Goal: Communication & Community: Answer question/provide support

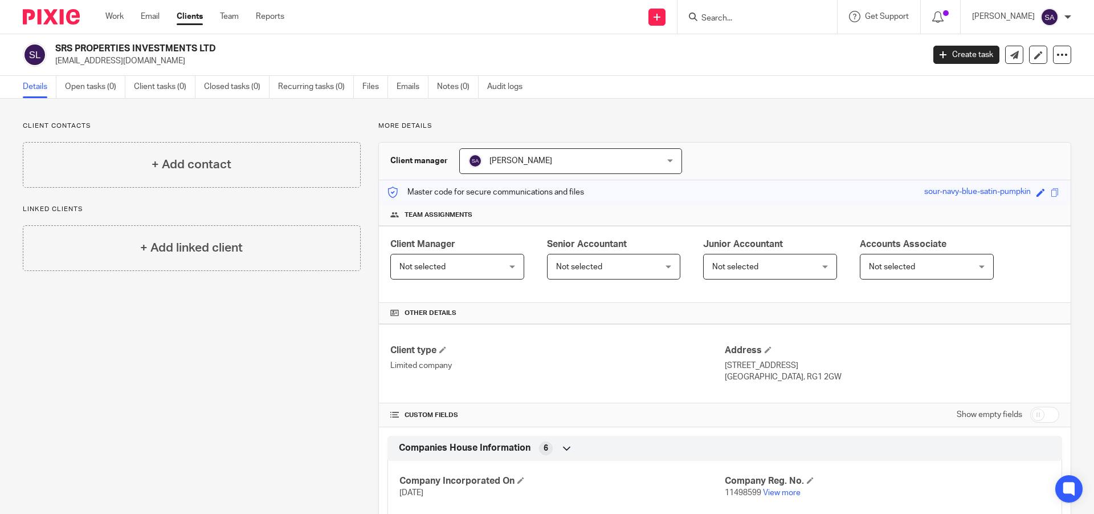
click at [735, 16] on input "Search" at bounding box center [752, 19] width 103 height 10
paste input "STERLING SOFTWARE SOLUTIONS (UK) LTD"
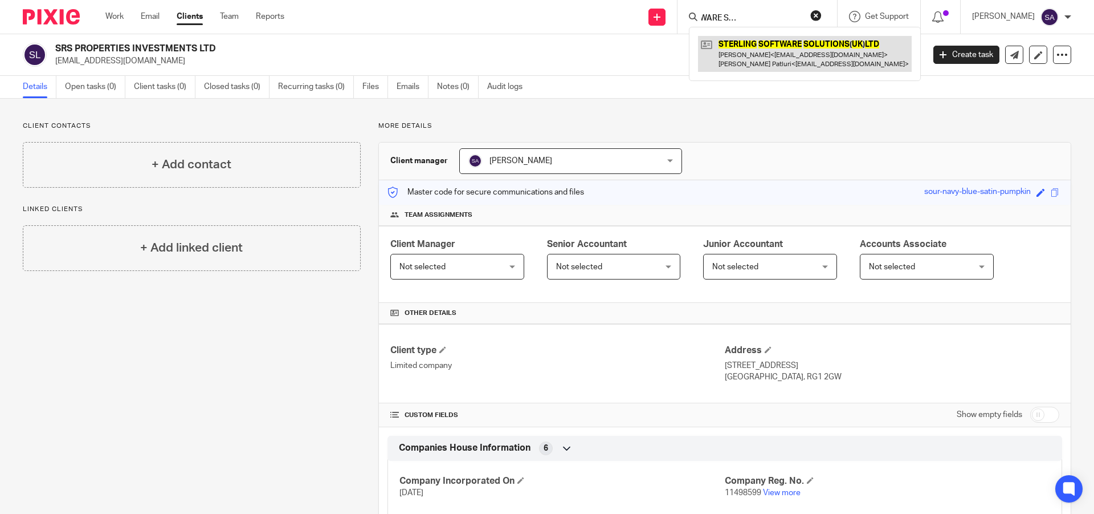
type input "STERLING SOFTWARE SOLUTIONS (UK) LTD"
click at [784, 51] on link at bounding box center [805, 53] width 214 height 35
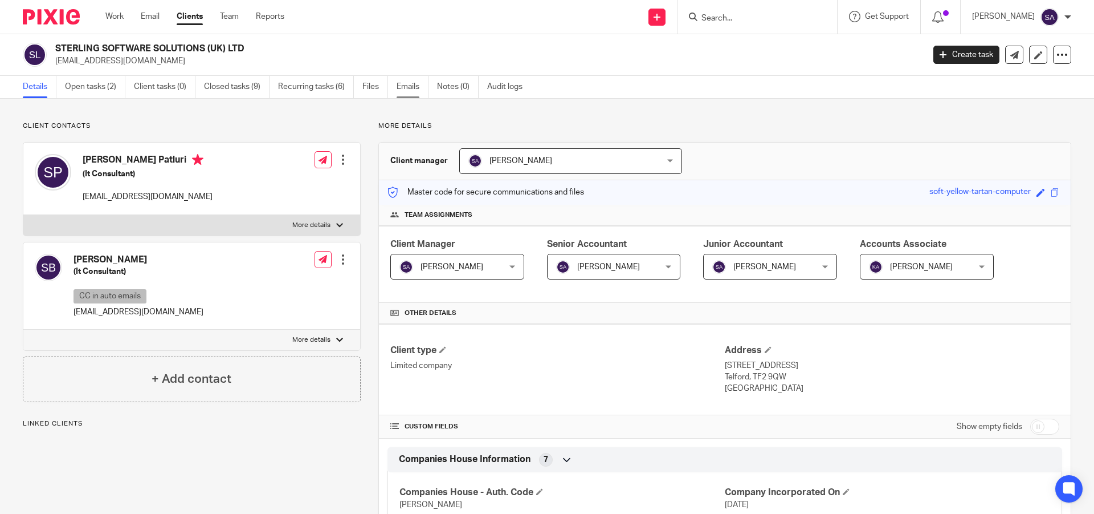
click at [413, 84] on link "Emails" at bounding box center [413, 87] width 32 height 22
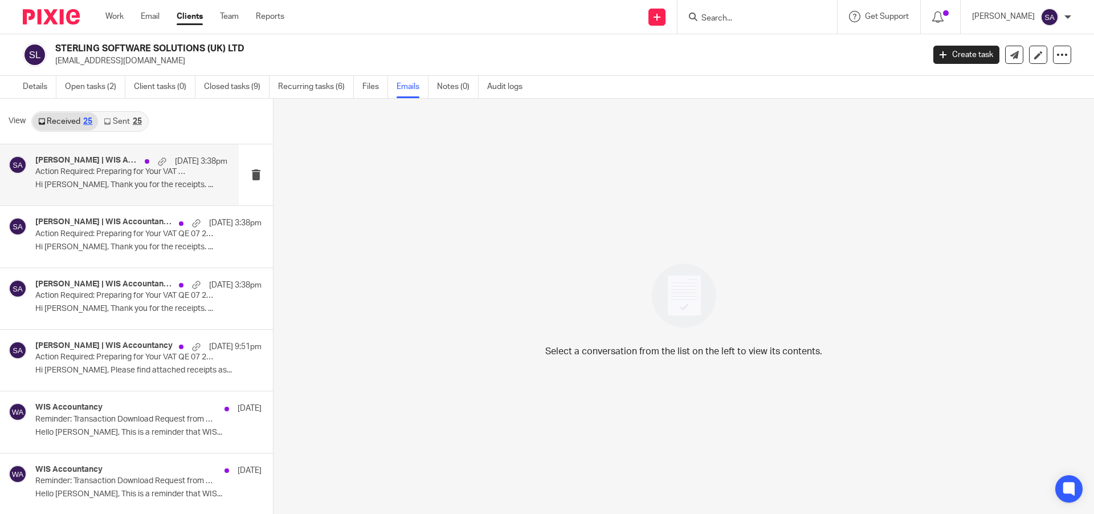
click at [67, 178] on div "Sarah Asfar | WIS Accountancy, Sanjay Bogaram, Me 19 Aug 3:38pm Action Required…" at bounding box center [131, 175] width 192 height 38
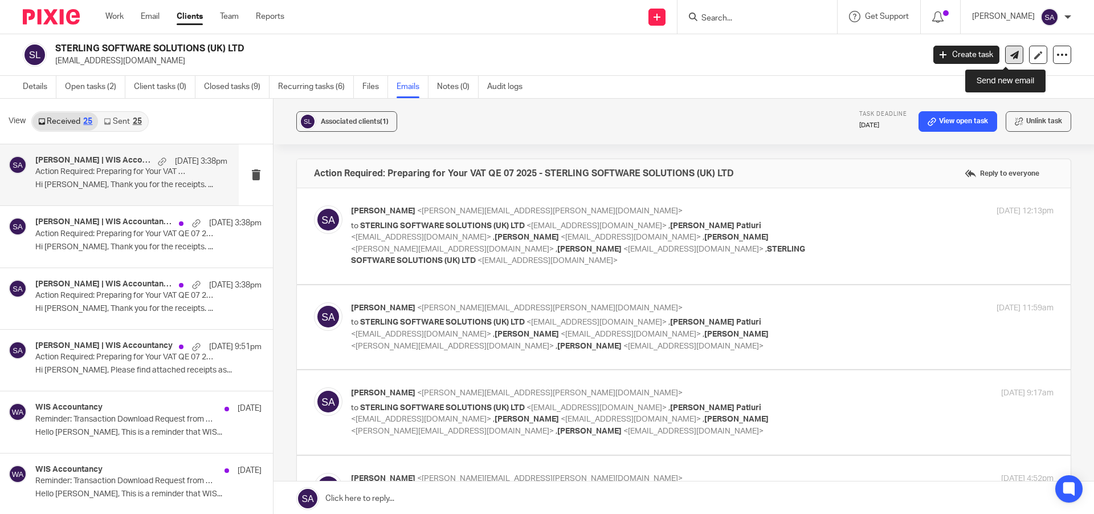
click at [1011, 54] on icon at bounding box center [1015, 55] width 9 height 9
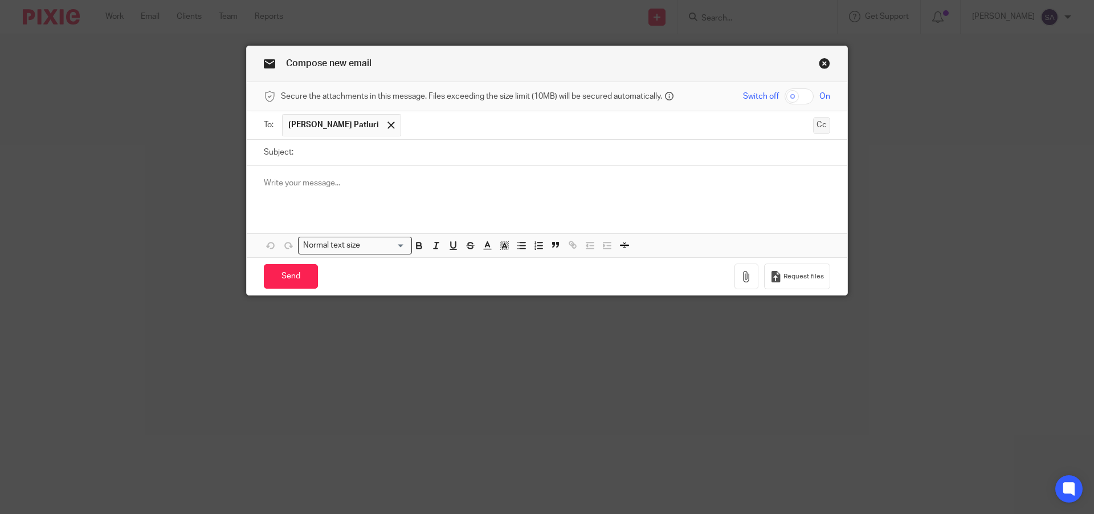
click at [816, 128] on button "Cc" at bounding box center [821, 125] width 17 height 17
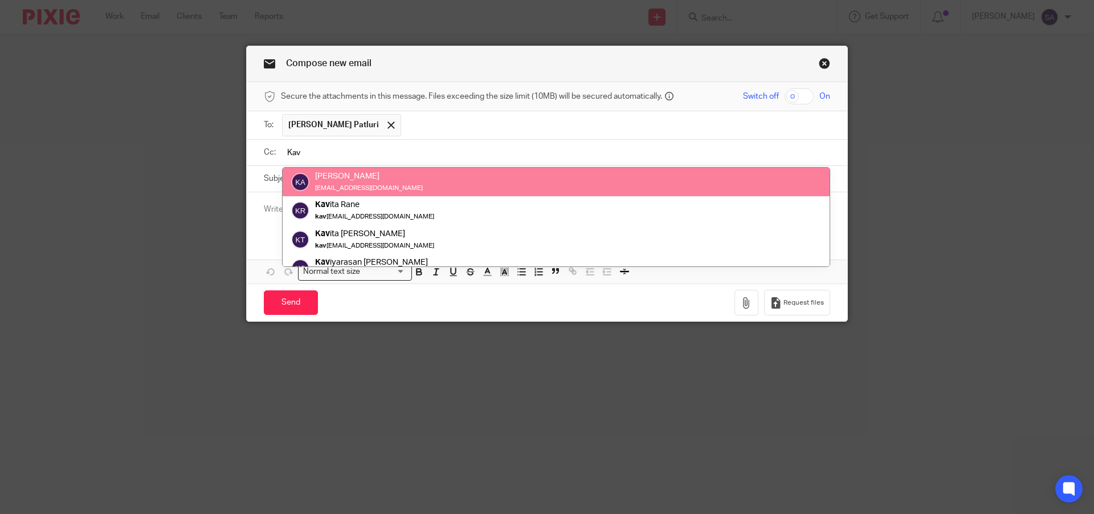
type input "Kav"
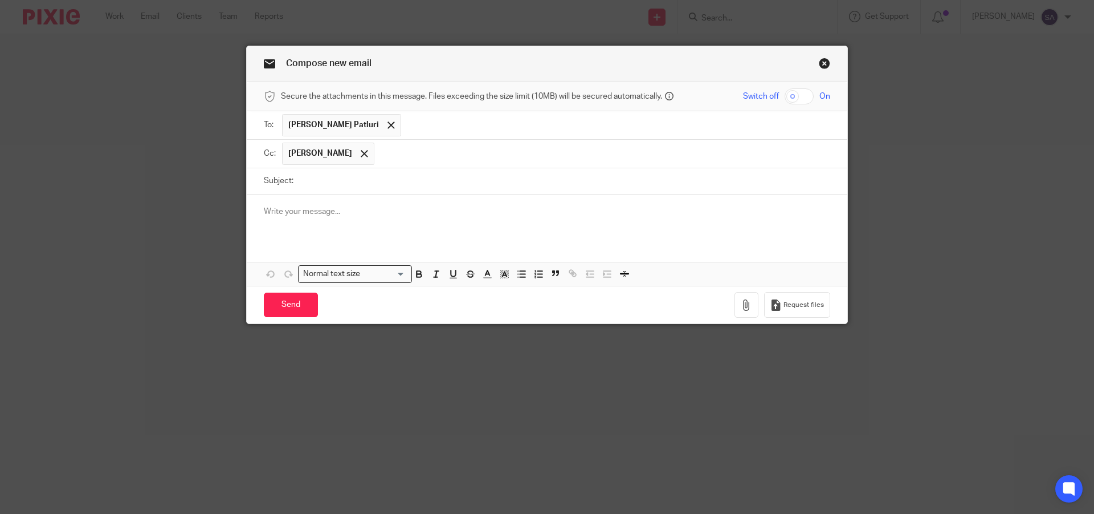
click at [426, 153] on input "text" at bounding box center [602, 154] width 445 height 22
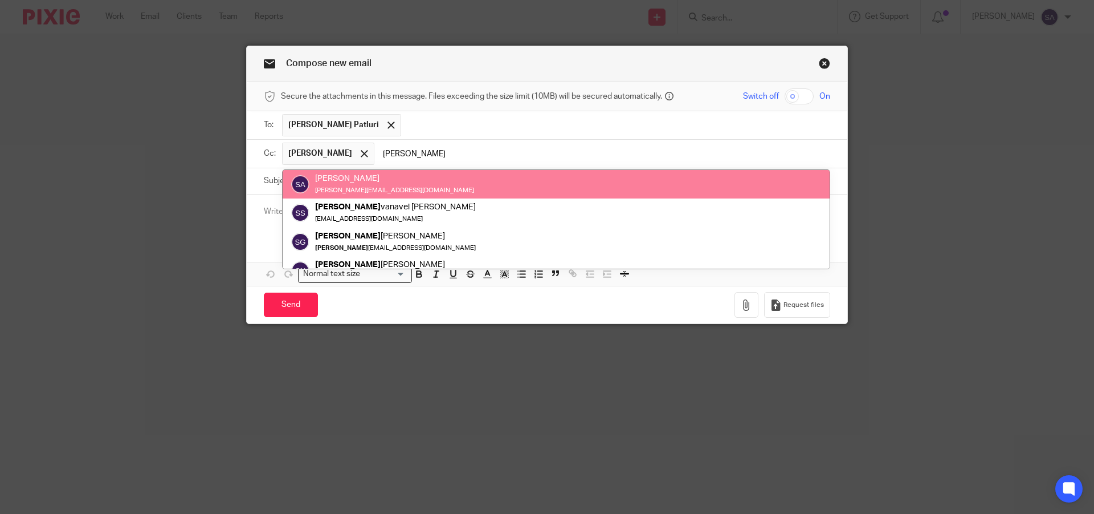
type input "[PERSON_NAME]"
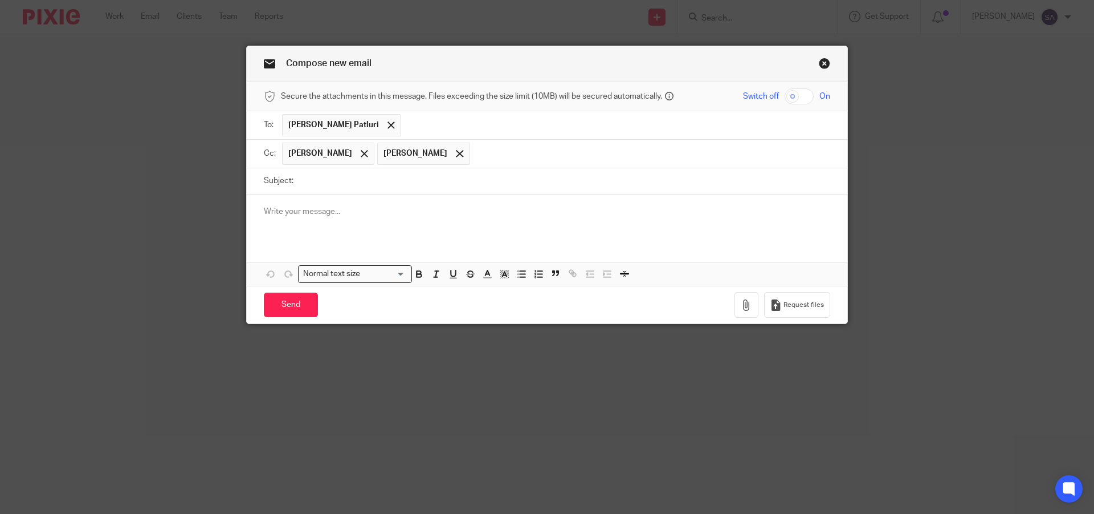
click at [508, 153] on input "text" at bounding box center [651, 154] width 350 height 22
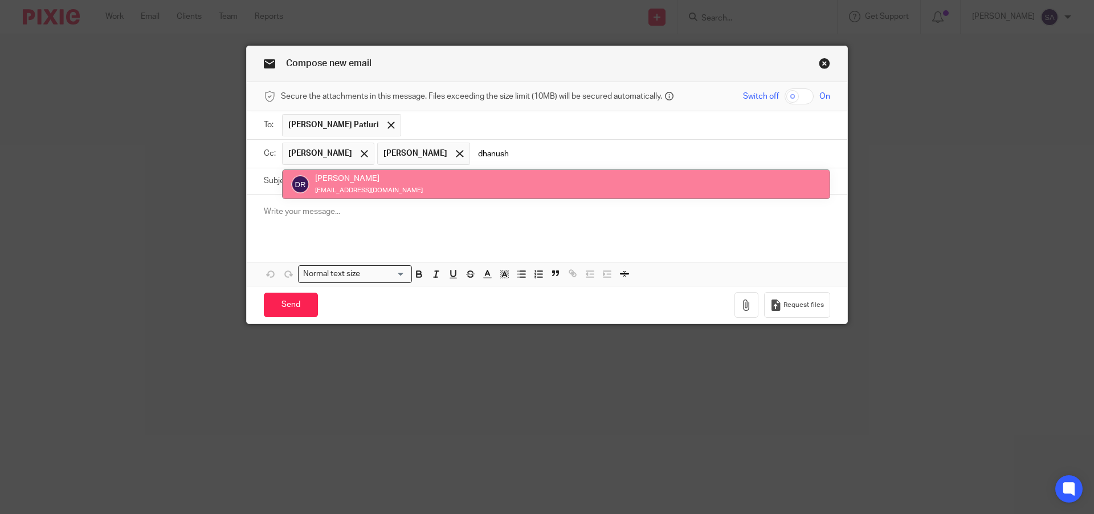
type input "dhanush"
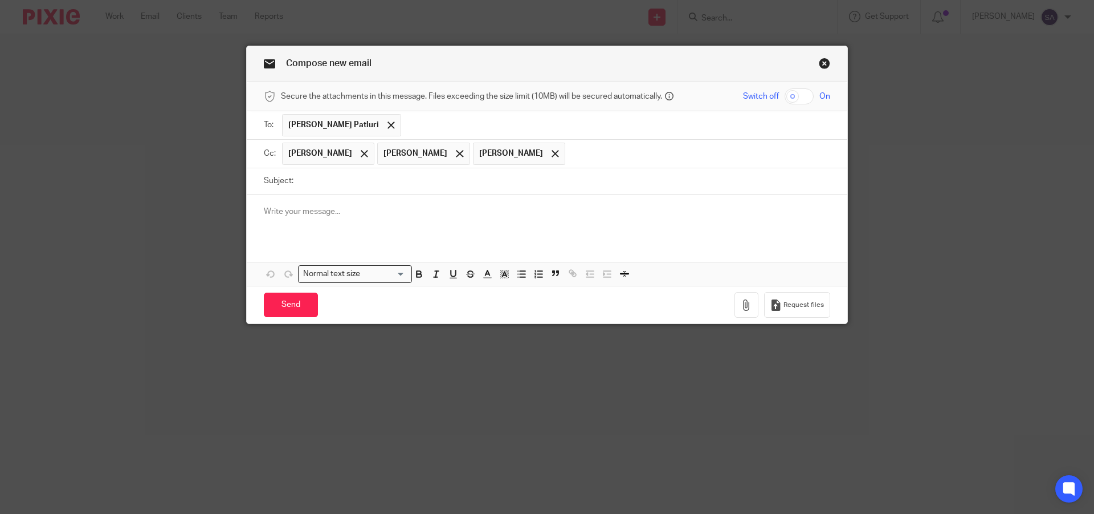
click at [392, 213] on p at bounding box center [547, 211] width 567 height 11
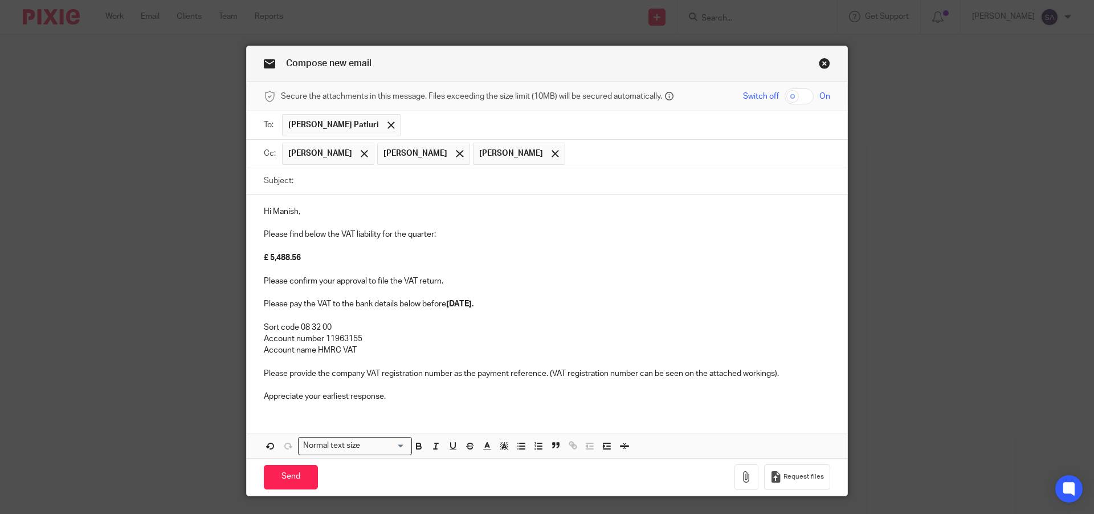
click at [336, 182] on input "Subject:" at bounding box center [564, 181] width 531 height 26
paste input "Approval for VAT QE 07 2025"
paste input "STERLING SOFTWARE SOLUTIONS (UK) LTD"
type input "Approval for VAT QE 07 2025 - STERLING SOFTWARE SOLUTIONS (UK) LTD"
click at [821, 64] on link "Close this dialog window" at bounding box center [824, 65] width 11 height 15
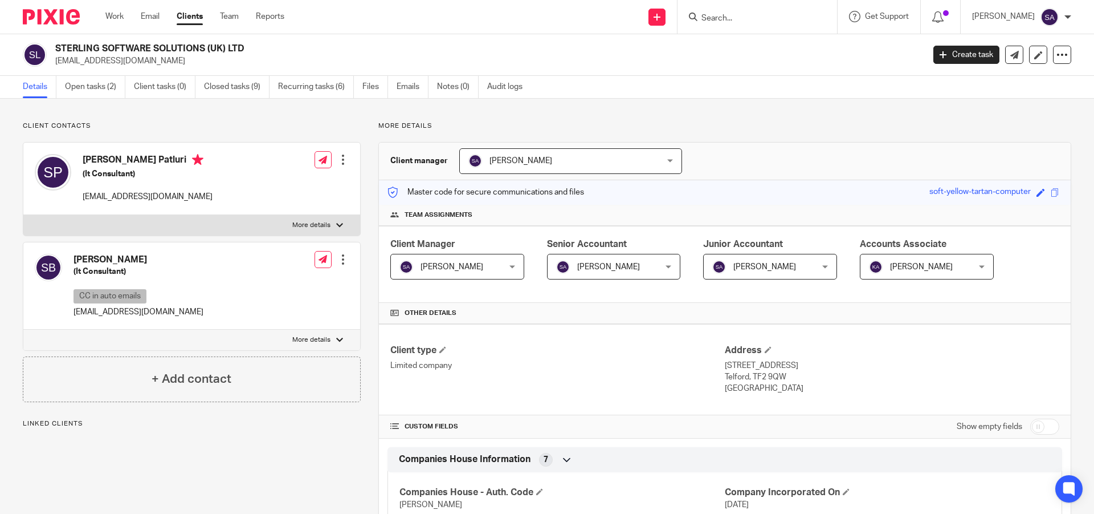
click at [410, 84] on link "Emails" at bounding box center [413, 87] width 32 height 22
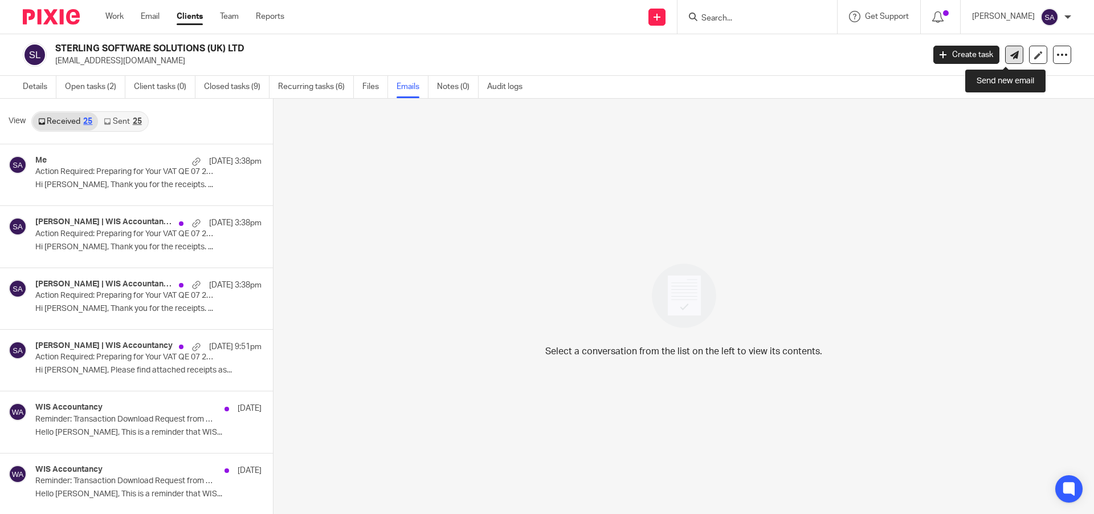
click at [1011, 56] on icon at bounding box center [1015, 55] width 9 height 9
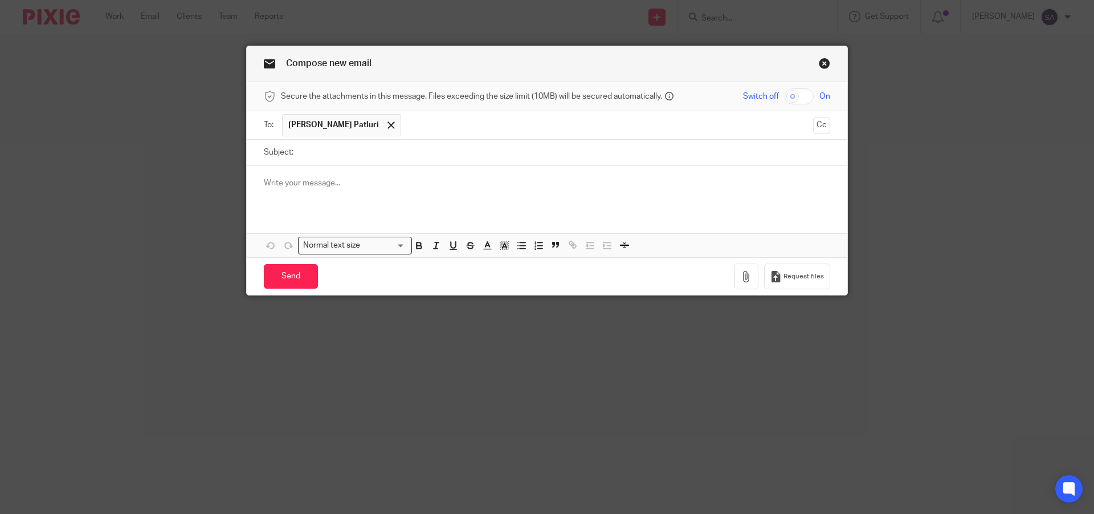
click at [824, 63] on link "Close this dialog window" at bounding box center [824, 65] width 11 height 15
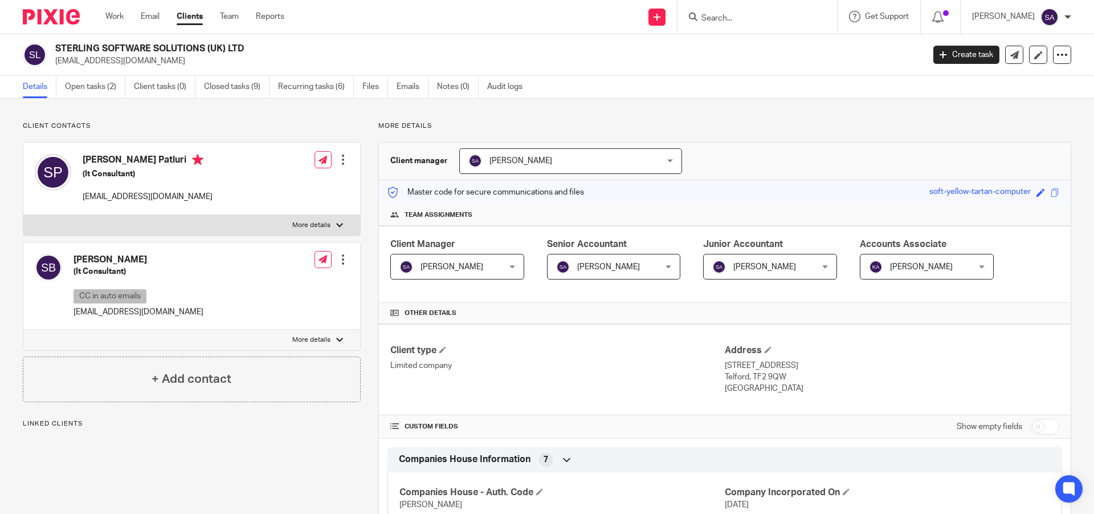
click at [705, 129] on p "More details" at bounding box center [725, 125] width 693 height 9
click at [418, 84] on link "Emails" at bounding box center [413, 87] width 32 height 22
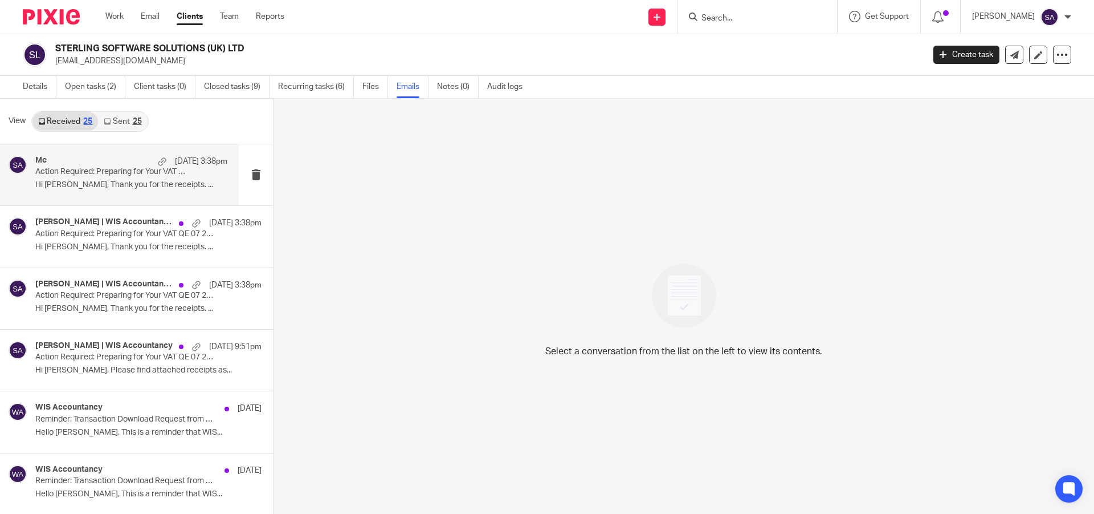
click at [134, 177] on div "Me 19 Aug 3:38pm Action Required: Preparing for Your VAT QE 07 2025 - STERLING …" at bounding box center [131, 175] width 192 height 38
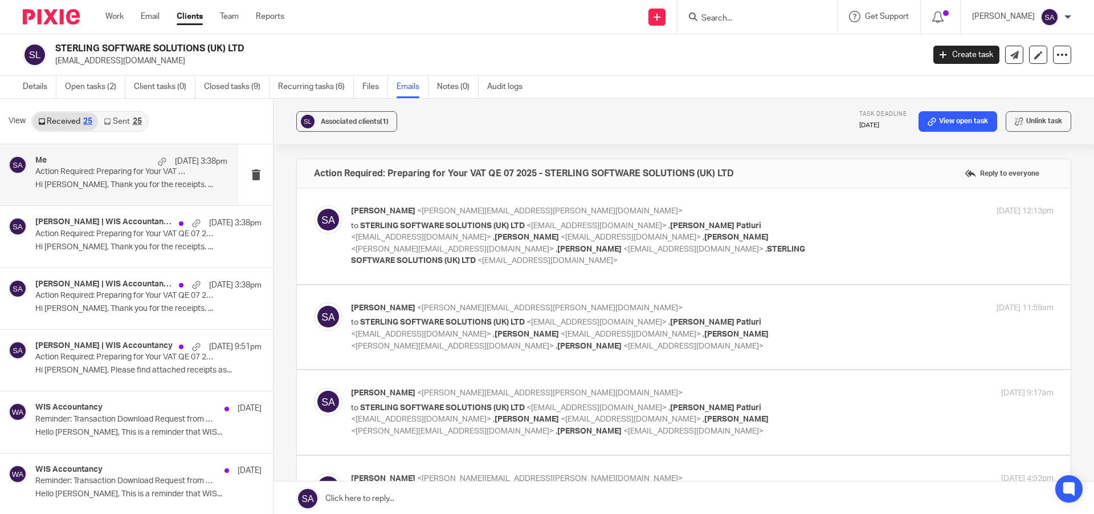
click at [453, 498] on link at bounding box center [684, 498] width 821 height 34
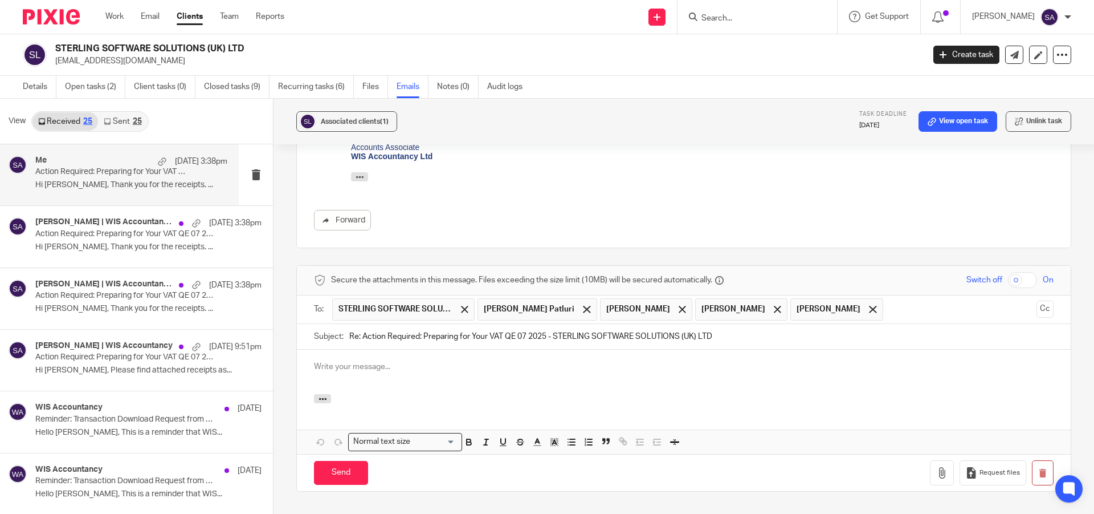
scroll to position [947, 0]
click at [1032, 466] on button "button" at bounding box center [1043, 474] width 22 height 26
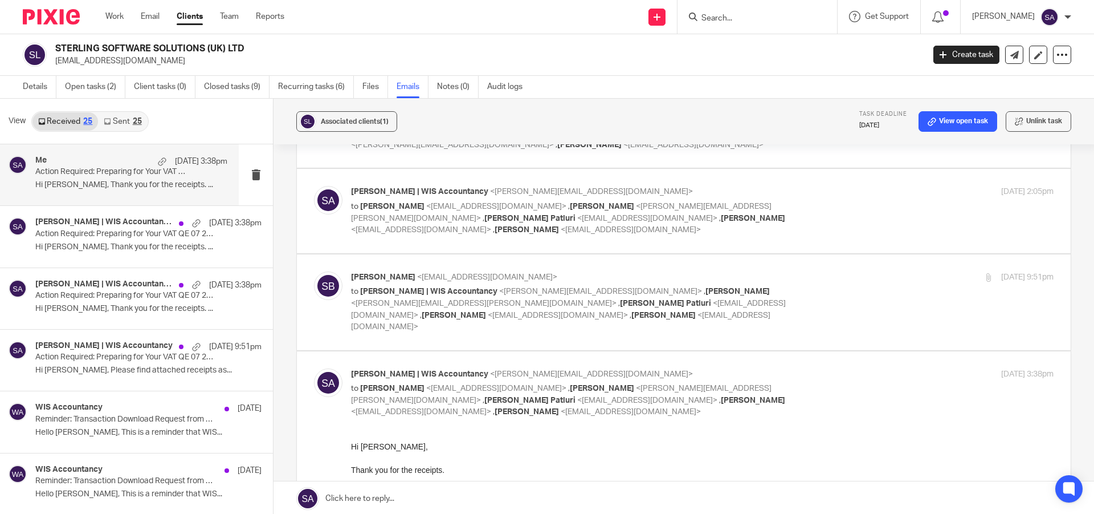
scroll to position [532, 0]
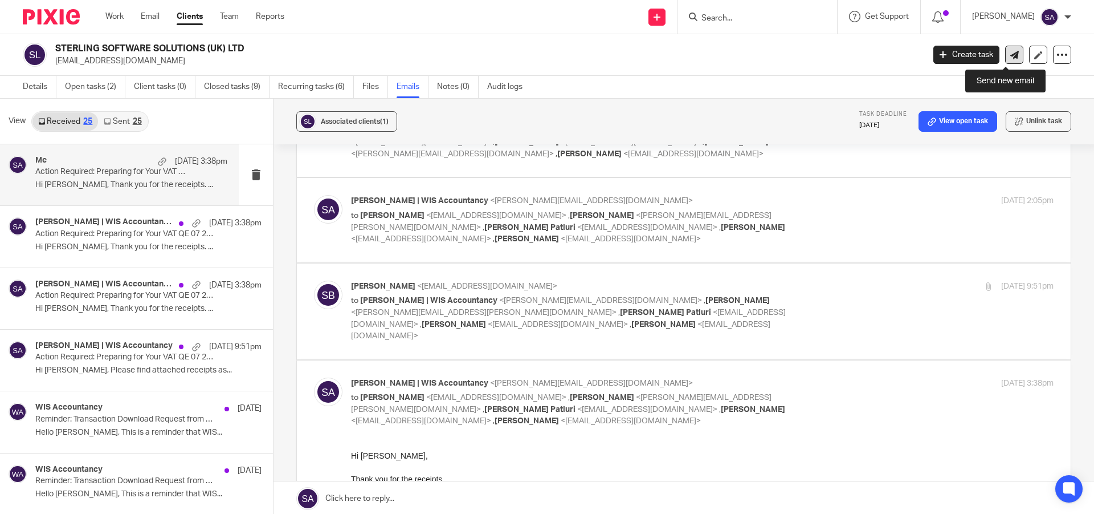
click at [1011, 54] on icon at bounding box center [1015, 55] width 9 height 9
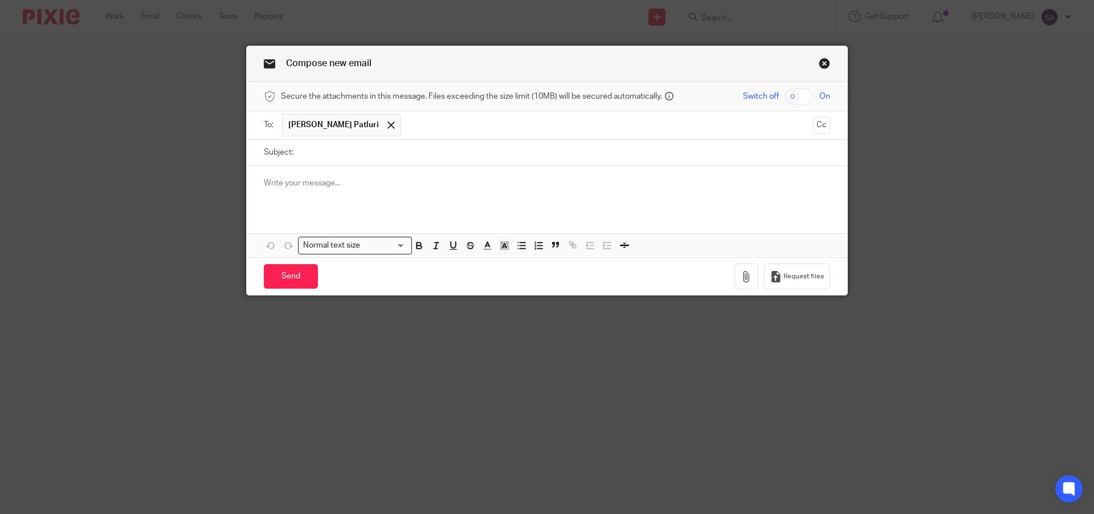
click at [422, 124] on input "text" at bounding box center [607, 125] width 401 height 22
click at [415, 153] on input "Subject:" at bounding box center [564, 153] width 531 height 26
click at [814, 125] on button "Cc" at bounding box center [821, 125] width 17 height 17
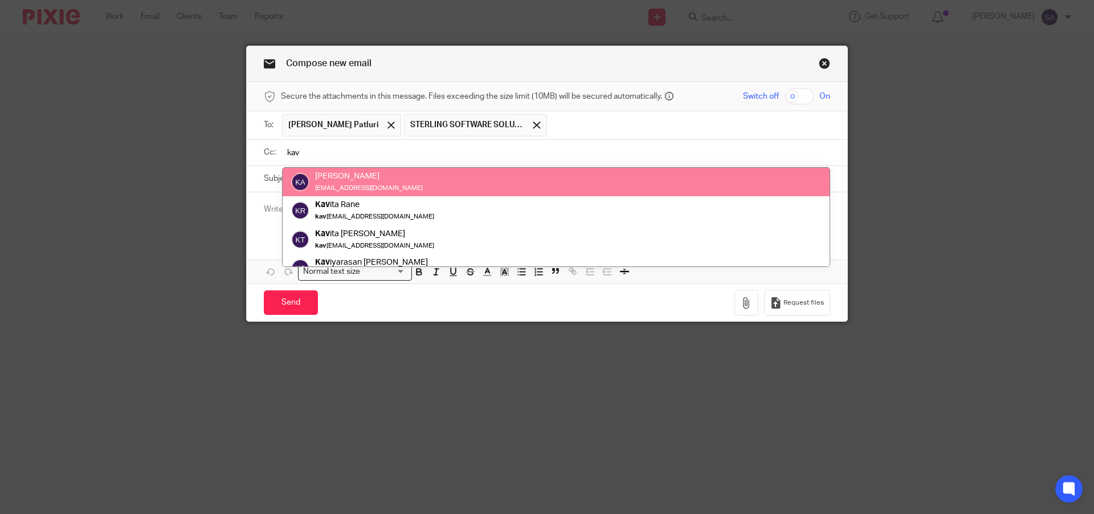
type input "kav"
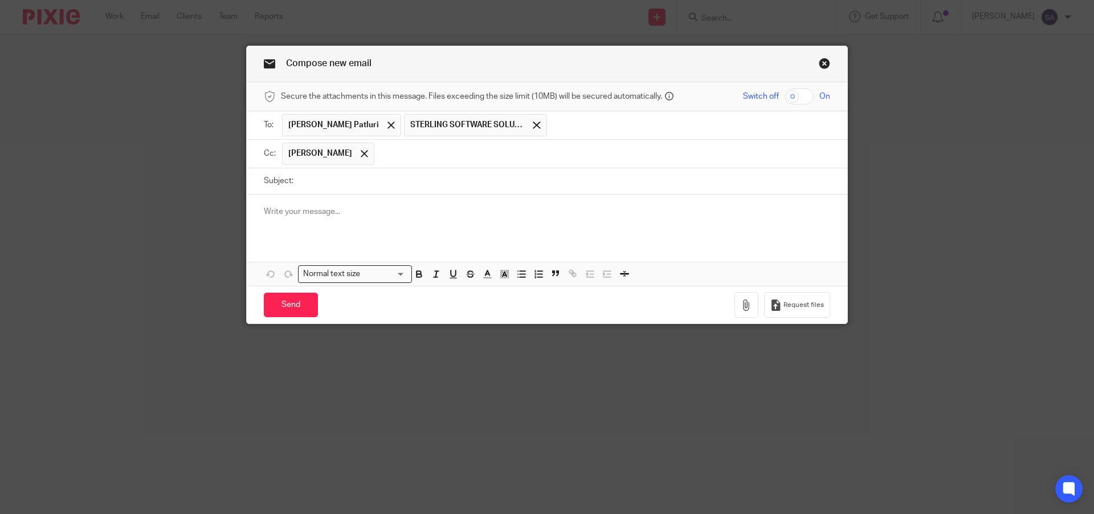
click at [428, 153] on input "text" at bounding box center [602, 154] width 445 height 22
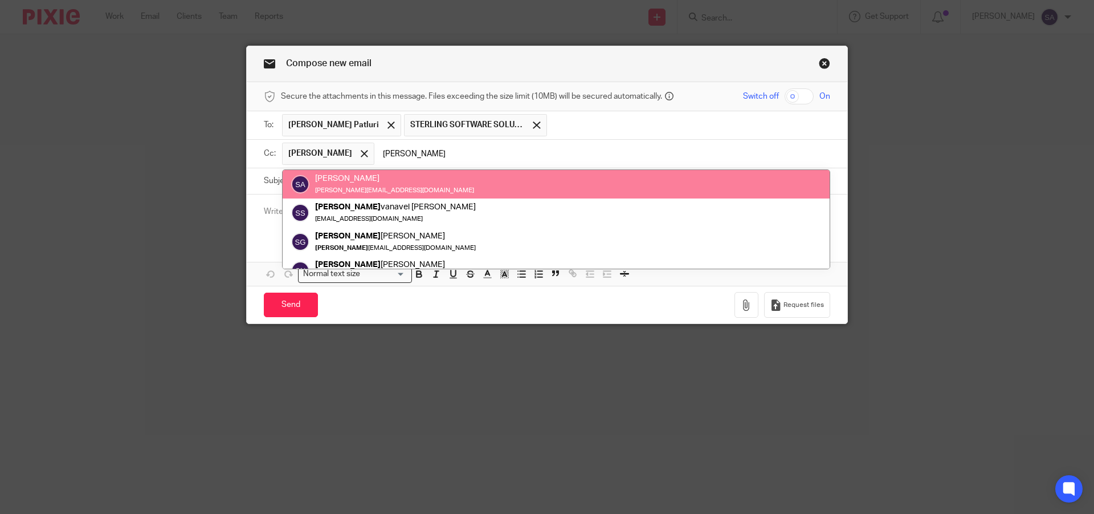
type input "[PERSON_NAME]"
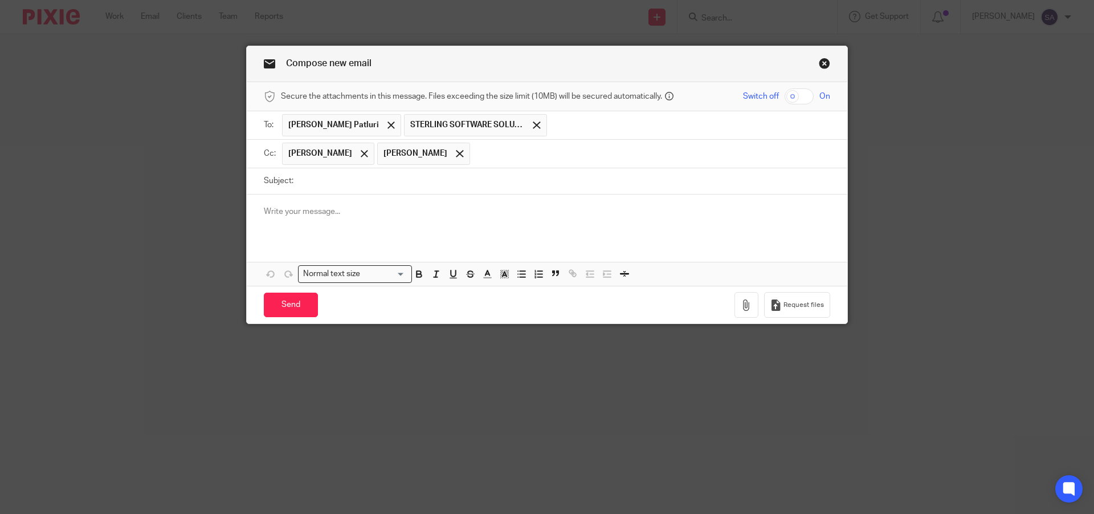
click at [491, 156] on input "text" at bounding box center [651, 154] width 350 height 22
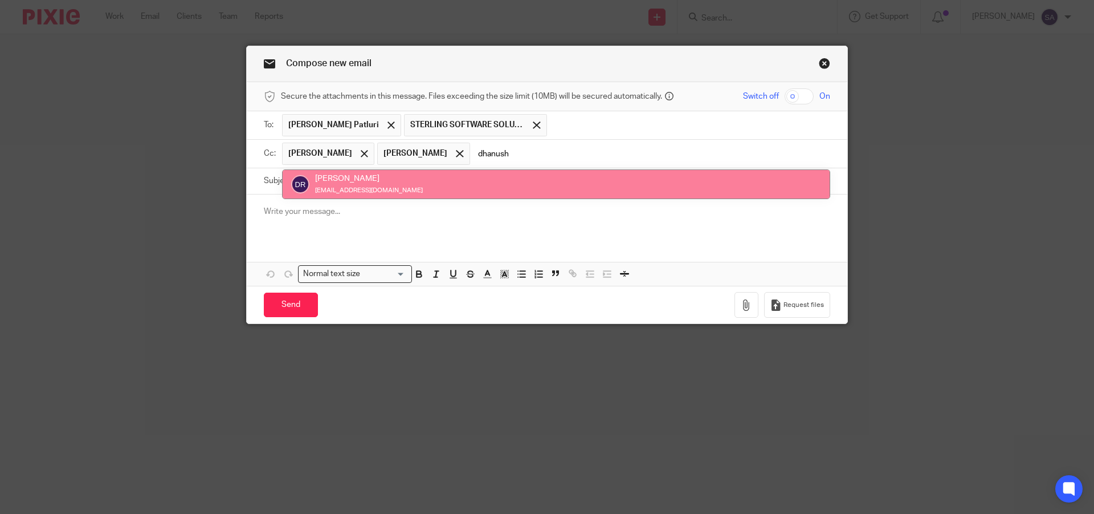
type input "dhanush"
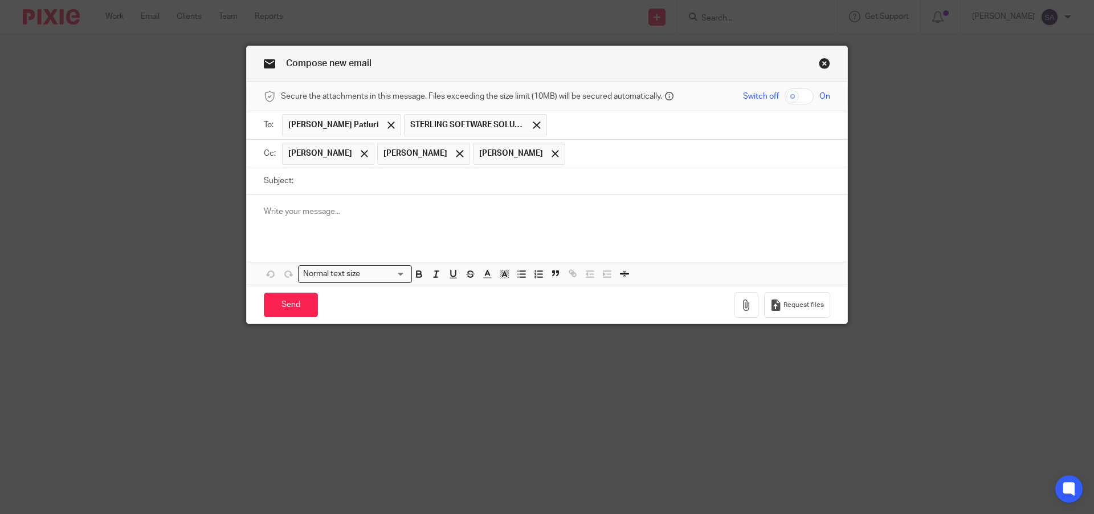
click at [406, 183] on input "Subject:" at bounding box center [564, 181] width 531 height 26
paste input "Approval for VAT QE 07 2025"
paste input "STERLING SOFTWARE SOLUTIONS (UK) LTD"
type input "Approval for VAT QE 07 2025 - STERLING SOFTWARE SOLUTIONS (UK) LTD"
click at [335, 212] on p at bounding box center [547, 211] width 567 height 11
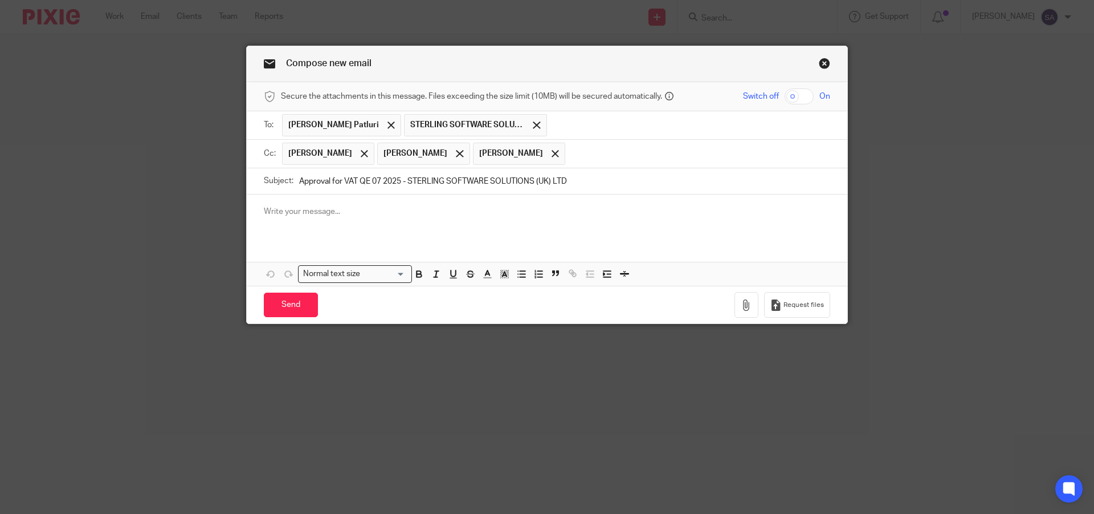
click at [349, 211] on p at bounding box center [547, 211] width 567 height 11
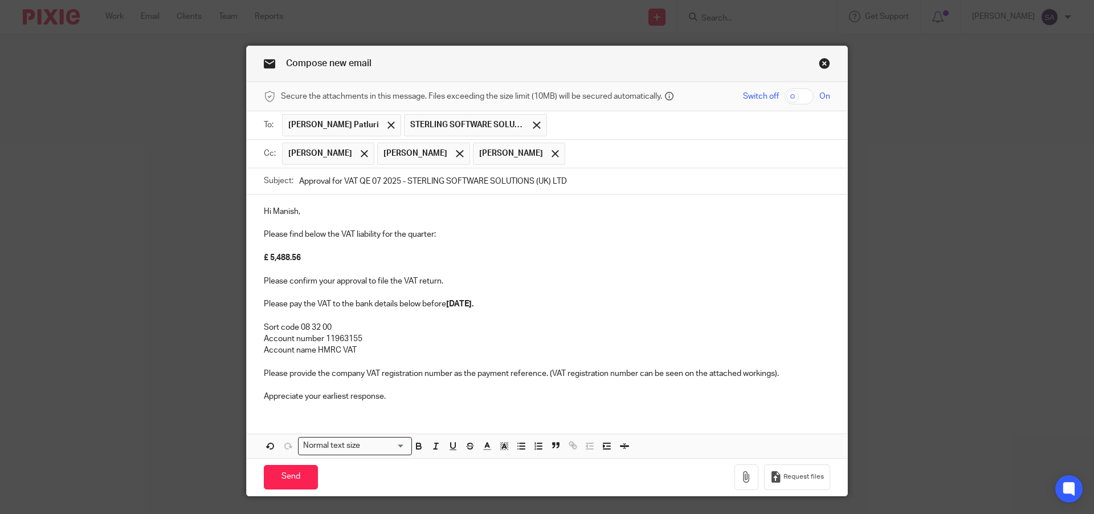
click at [286, 210] on p "Hi Manish," at bounding box center [547, 211] width 567 height 11
click at [271, 258] on strong "£ 5,488.56" at bounding box center [282, 258] width 37 height 8
drag, startPoint x: 299, startPoint y: 258, endPoint x: 251, endPoint y: 260, distance: 47.9
click at [251, 260] on div "Hi Sanjay and Sruthi, Please find below the VAT liability for the quarter: £ 5,…" at bounding box center [547, 302] width 601 height 217
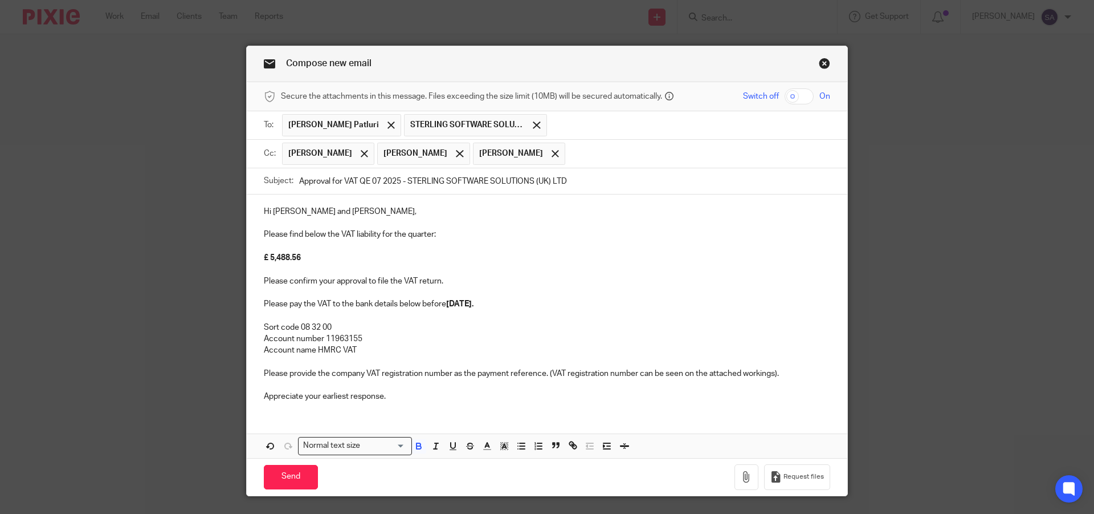
click at [904, 299] on div "Compose new email Secure the attachments in this message. Files exceeding the s…" at bounding box center [547, 257] width 1094 height 514
drag, startPoint x: 298, startPoint y: 258, endPoint x: 253, endPoint y: 257, distance: 45.0
click at [253, 257] on div "Hi Sanjay and Sruthi, Please find below the VAT liability for the quarter: £ 5,…" at bounding box center [547, 302] width 601 height 217
drag, startPoint x: 297, startPoint y: 256, endPoint x: 254, endPoint y: 257, distance: 43.3
click at [254, 257] on div "Hi Sanjay and Sruthi, Please find below the VAT liability for the quarter: £ 5,…" at bounding box center [547, 302] width 601 height 217
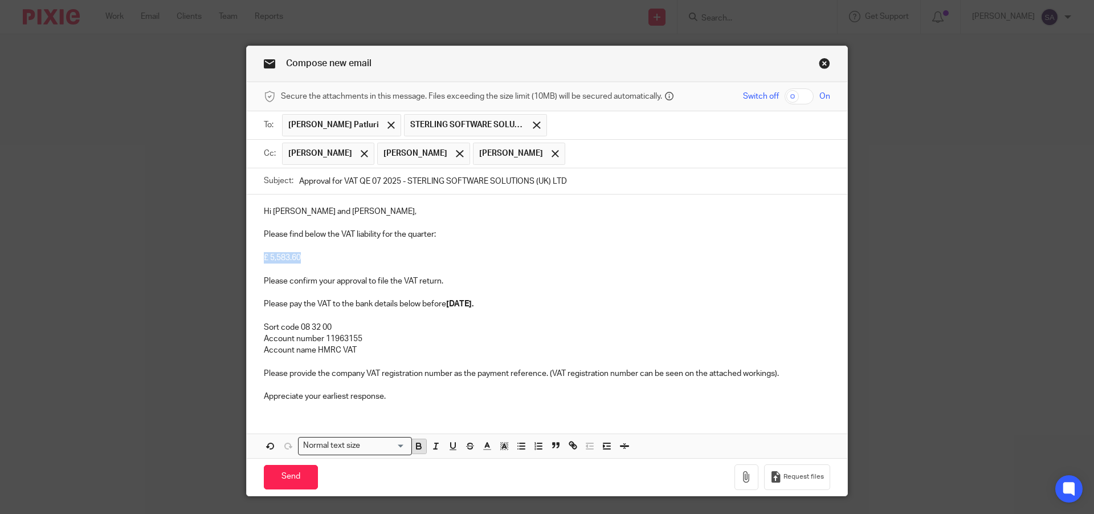
click at [418, 447] on icon "button" at bounding box center [419, 447] width 5 height 3
click at [460, 303] on strong "7 June 2025." at bounding box center [459, 304] width 27 height 8
click at [434, 392] on p "Appreciate your earliest response." at bounding box center [547, 395] width 567 height 11
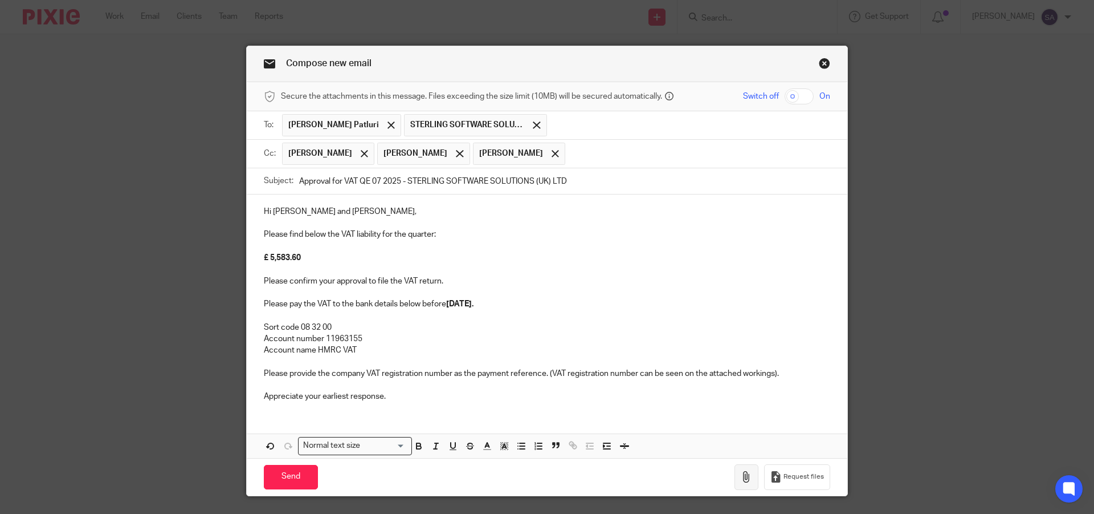
click at [744, 478] on icon "button" at bounding box center [746, 476] width 11 height 11
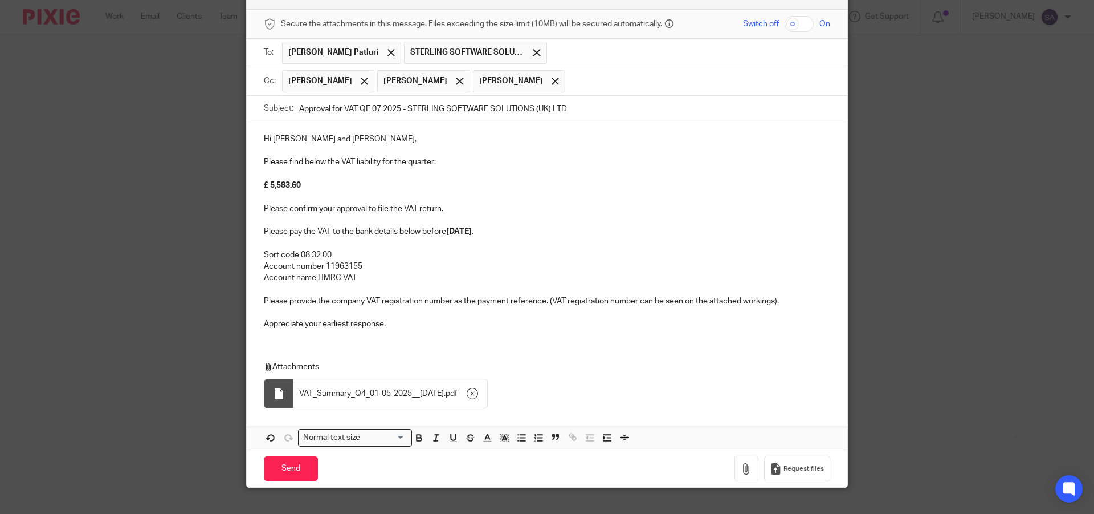
scroll to position [92, 0]
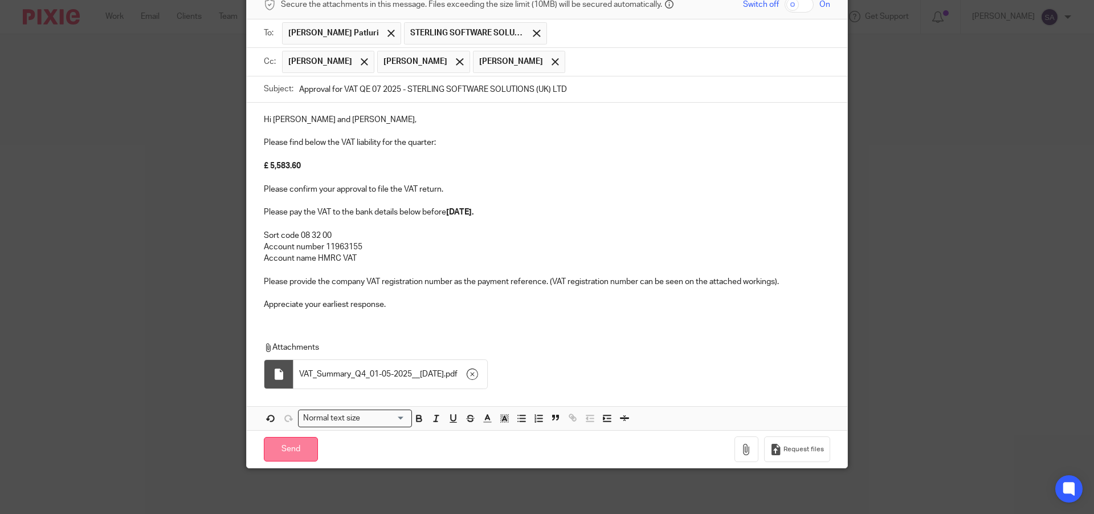
click at [291, 453] on input "Send" at bounding box center [291, 449] width 54 height 25
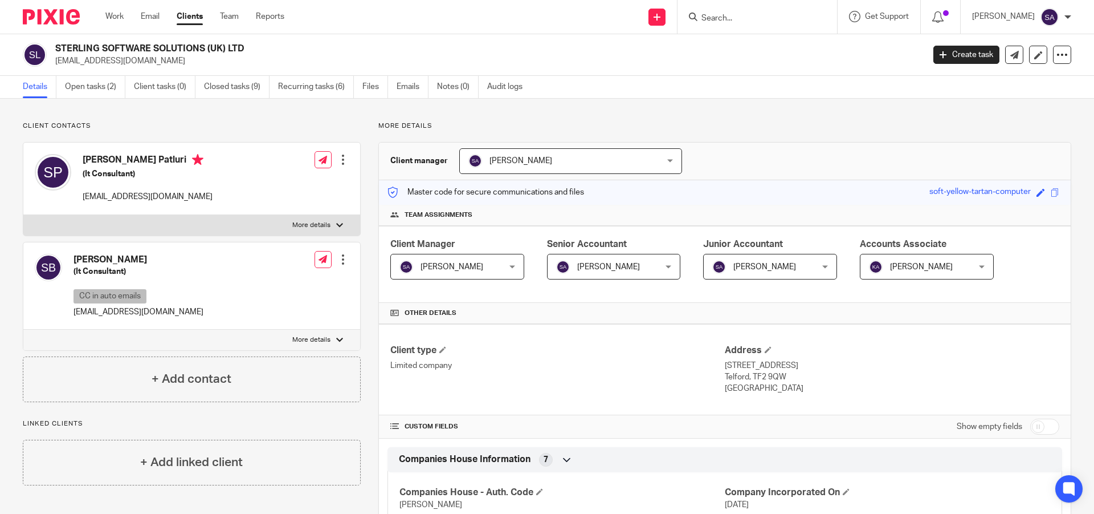
click at [757, 18] on input "Search" at bounding box center [752, 19] width 103 height 10
paste input "N2N IT SOLUTIONS LIMITED"
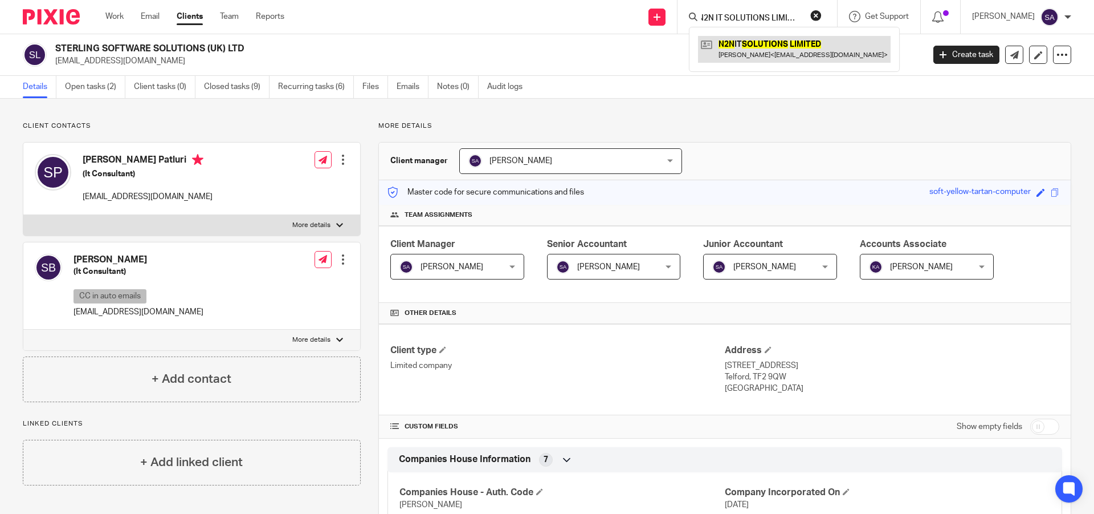
type input "N2N IT SOLUTIONS LIMITED"
click at [769, 51] on link at bounding box center [794, 49] width 193 height 26
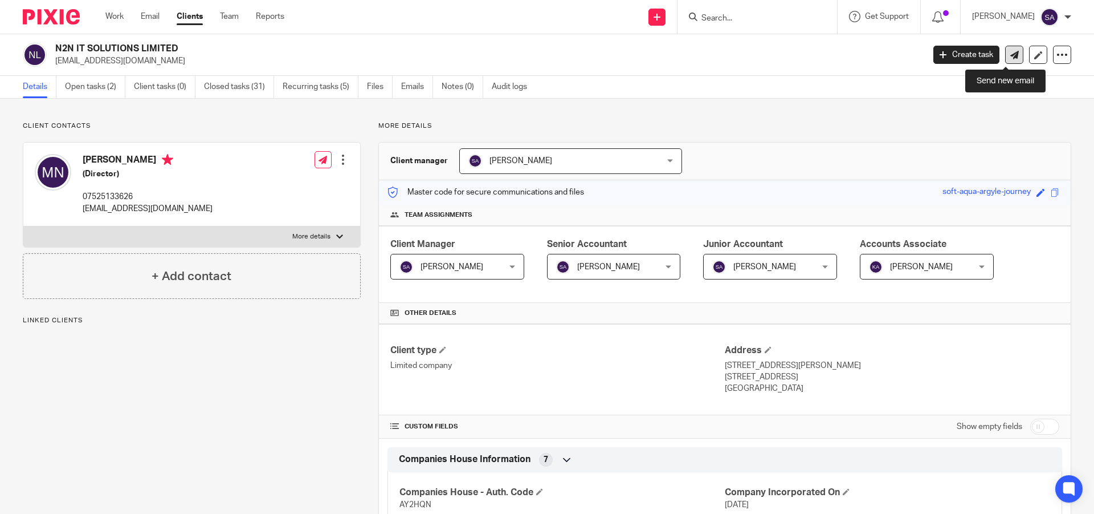
click at [1011, 53] on icon at bounding box center [1015, 55] width 9 height 9
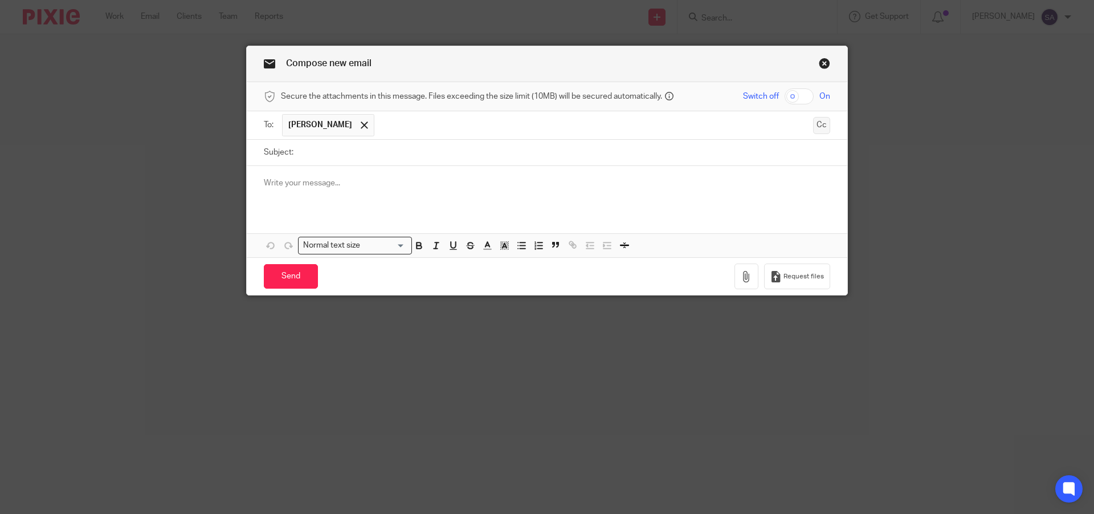
click at [820, 125] on button "Cc" at bounding box center [821, 125] width 17 height 17
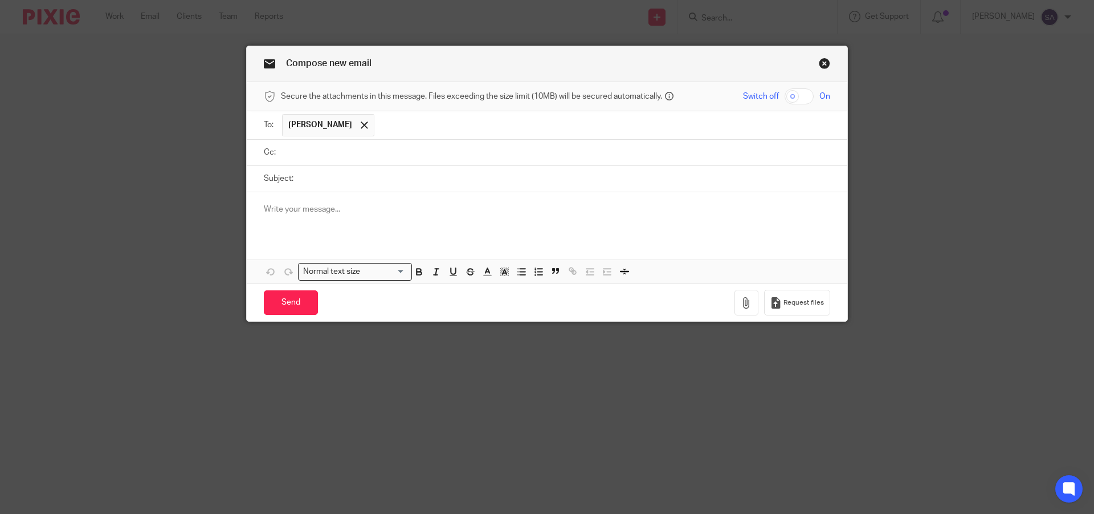
click at [331, 122] on span "[PERSON_NAME]" at bounding box center [320, 124] width 64 height 11
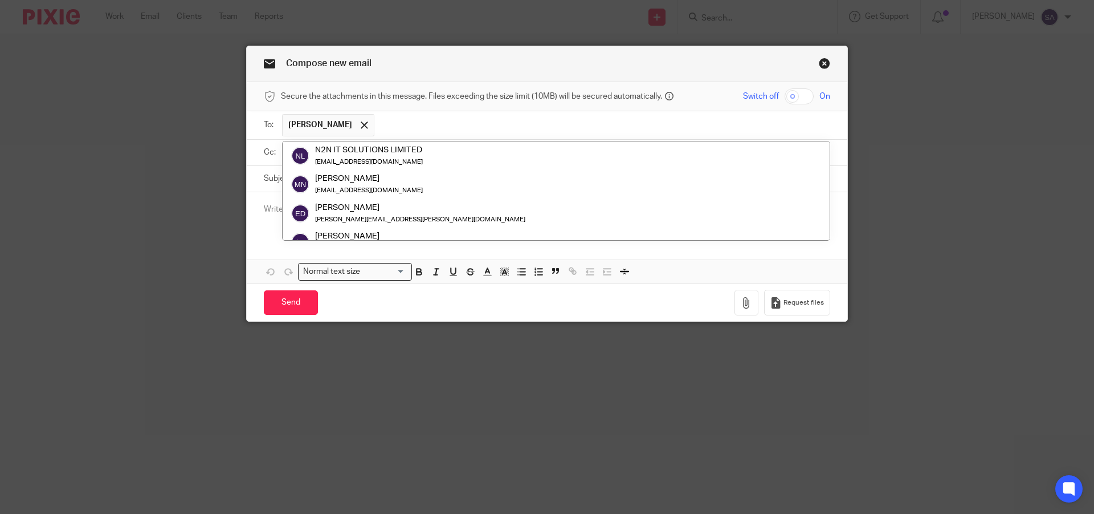
click at [468, 127] on input "text" at bounding box center [602, 125] width 445 height 22
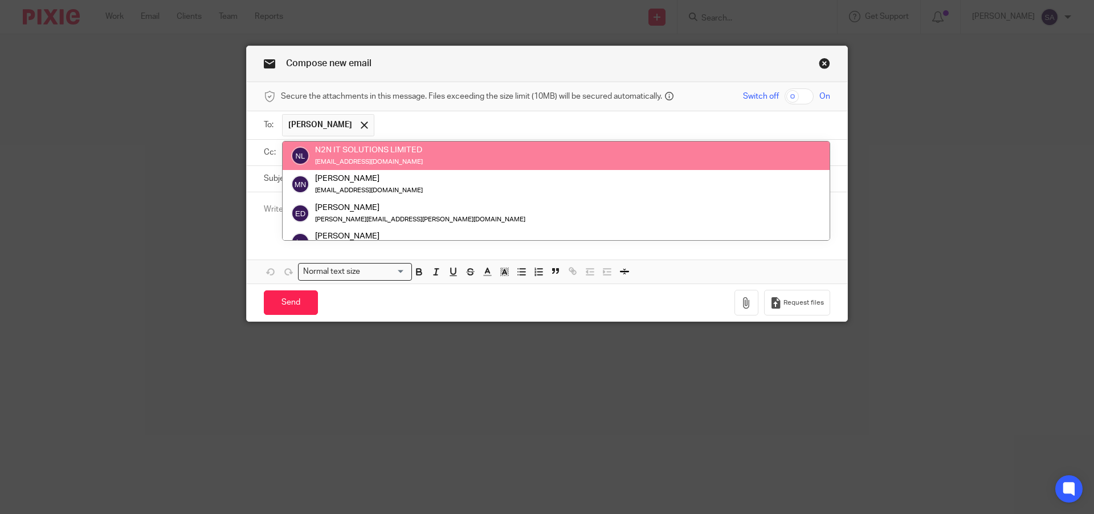
click at [771, 258] on div "Attachments Normal text size Loading... Remove Edit" at bounding box center [547, 237] width 601 height 91
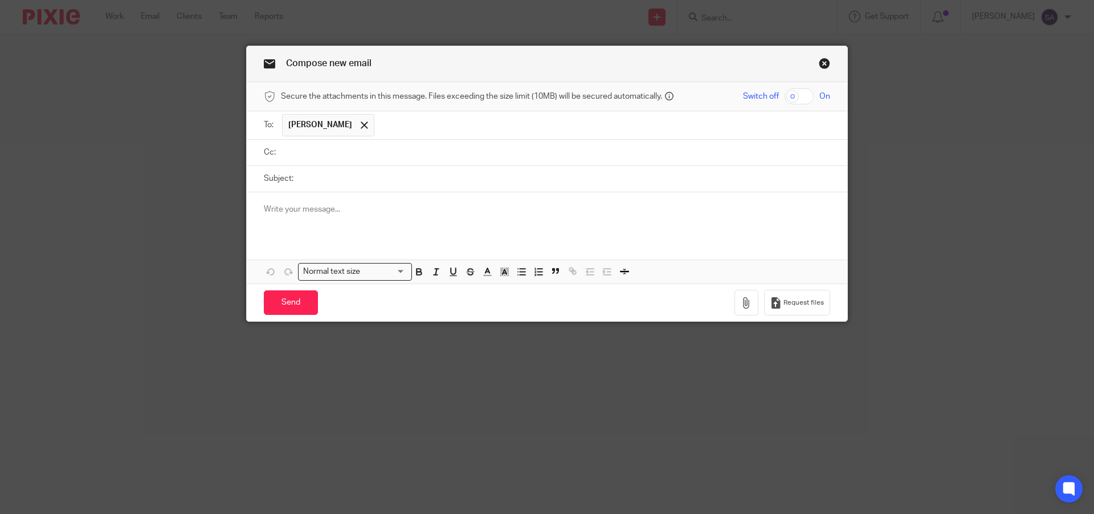
click at [417, 156] on input "text" at bounding box center [555, 152] width 541 height 13
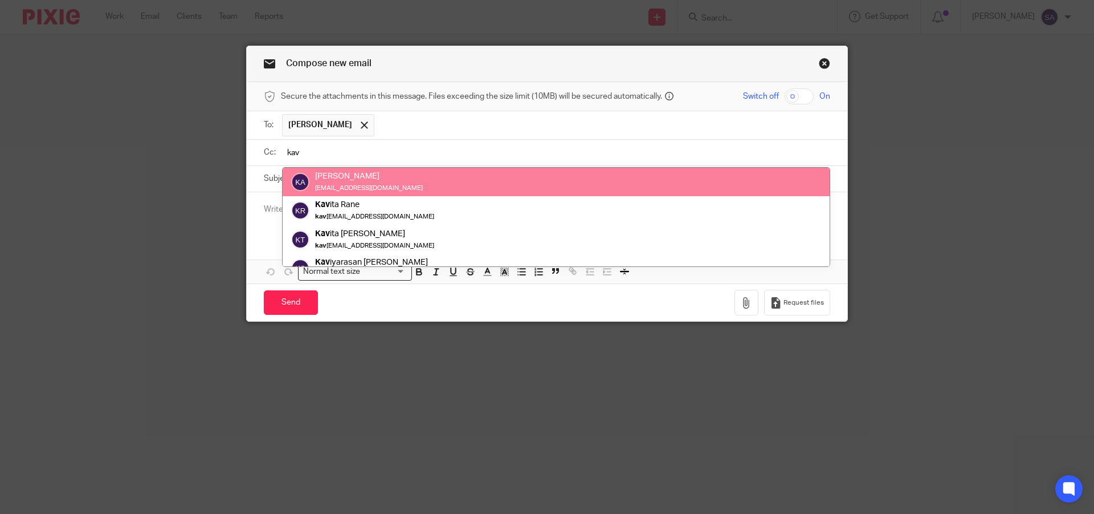
type input "kav"
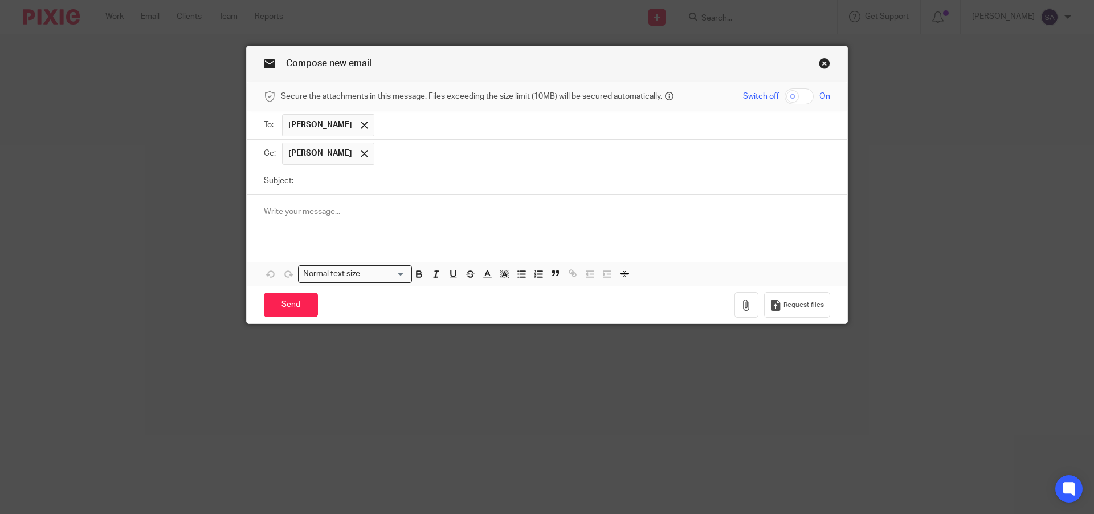
click at [434, 157] on input "text" at bounding box center [602, 154] width 445 height 22
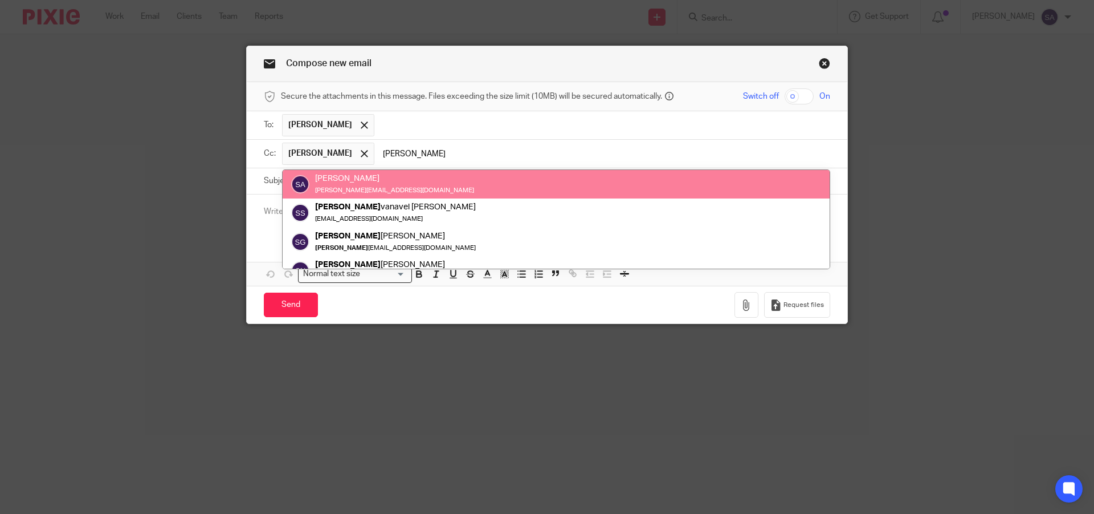
type input "[PERSON_NAME]"
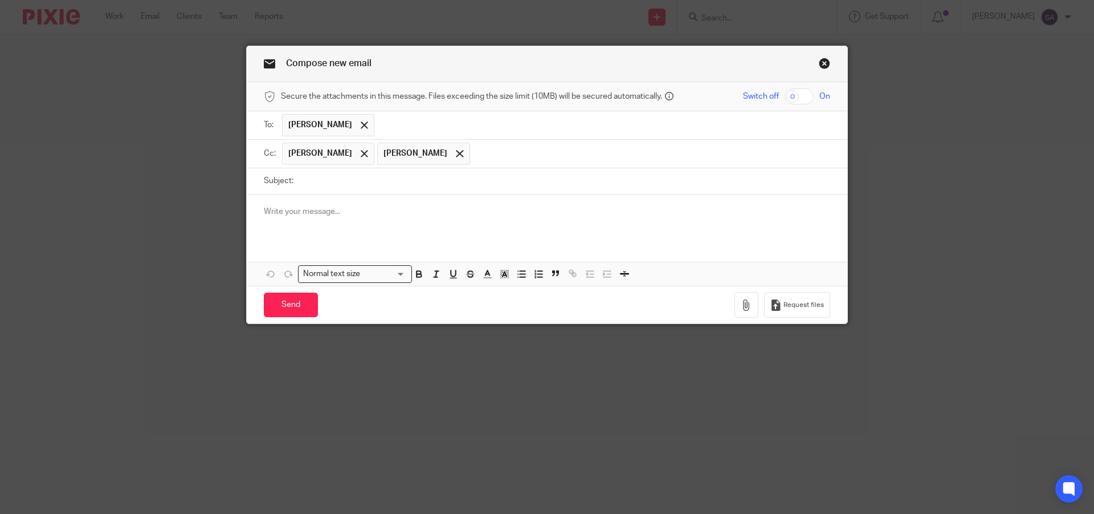
click at [497, 156] on input "text" at bounding box center [651, 154] width 350 height 22
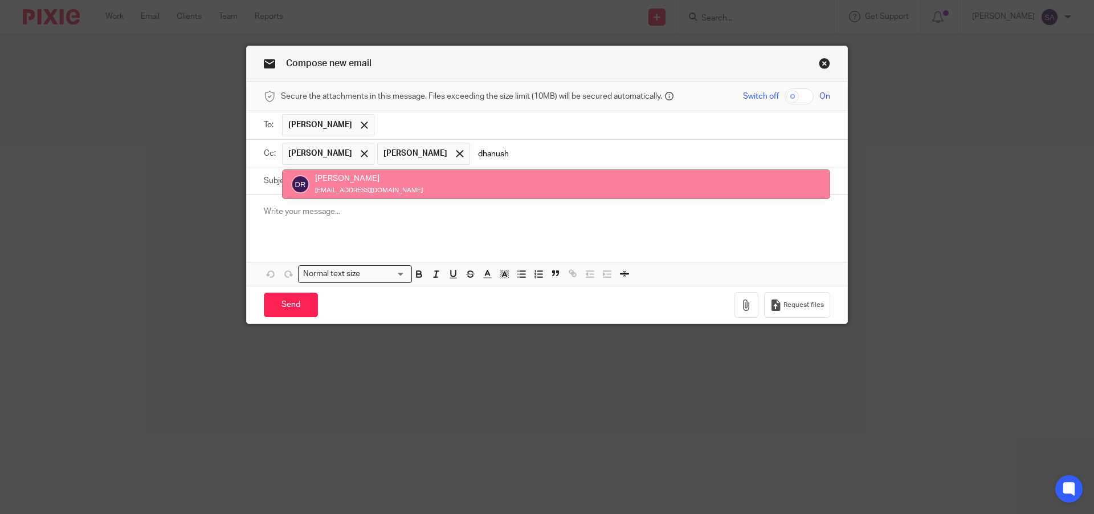
type input "dhanush"
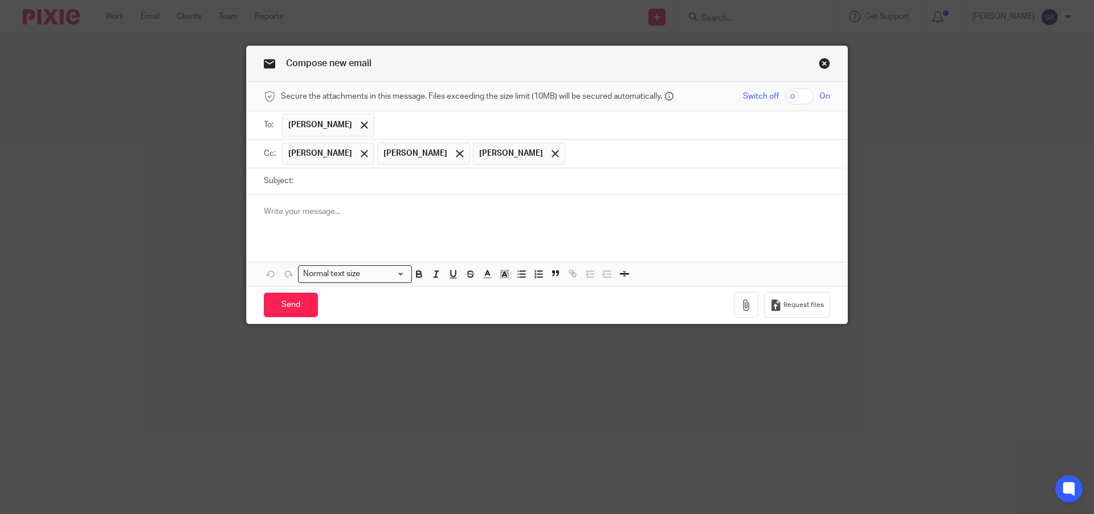
click at [439, 184] on input "Subject:" at bounding box center [564, 181] width 531 height 26
paste input "Approval for VAT QE 07 2025"
paste input "N2N IT SOLUTIONS LIMITED"
type input "Approval for VAT QE 07 2025 - N2N IT SOLUTIONS LIMITED"
click at [384, 211] on p at bounding box center [547, 211] width 567 height 11
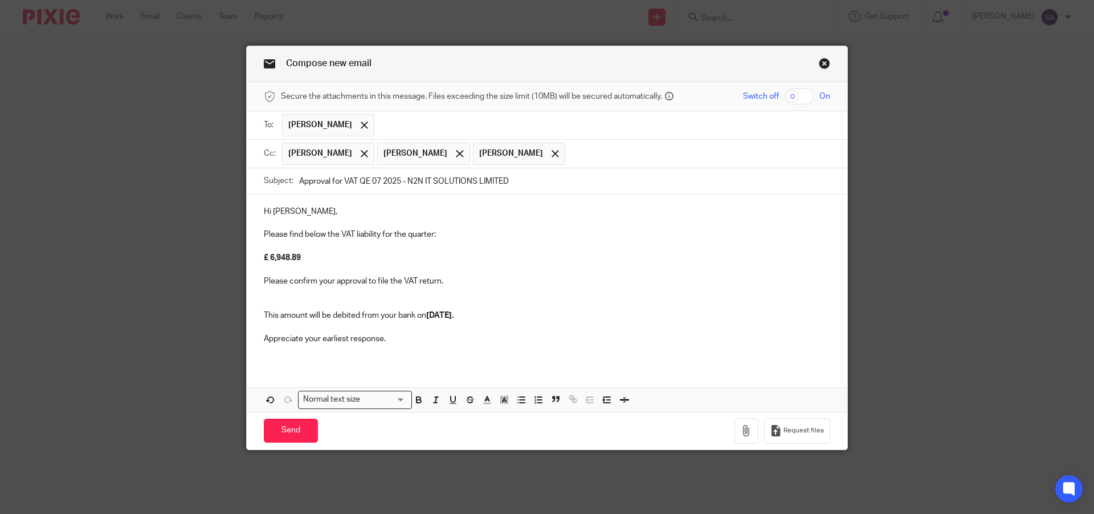
click at [276, 211] on p "Hi [PERSON_NAME]," at bounding box center [547, 211] width 567 height 11
drag, startPoint x: 300, startPoint y: 257, endPoint x: 255, endPoint y: 258, distance: 44.5
click at [255, 258] on div "Hi [PERSON_NAME], Please find below the VAT liability for the quarter: £ 6,948.…" at bounding box center [547, 279] width 601 height 170
drag, startPoint x: 286, startPoint y: 258, endPoint x: 257, endPoint y: 259, distance: 28.5
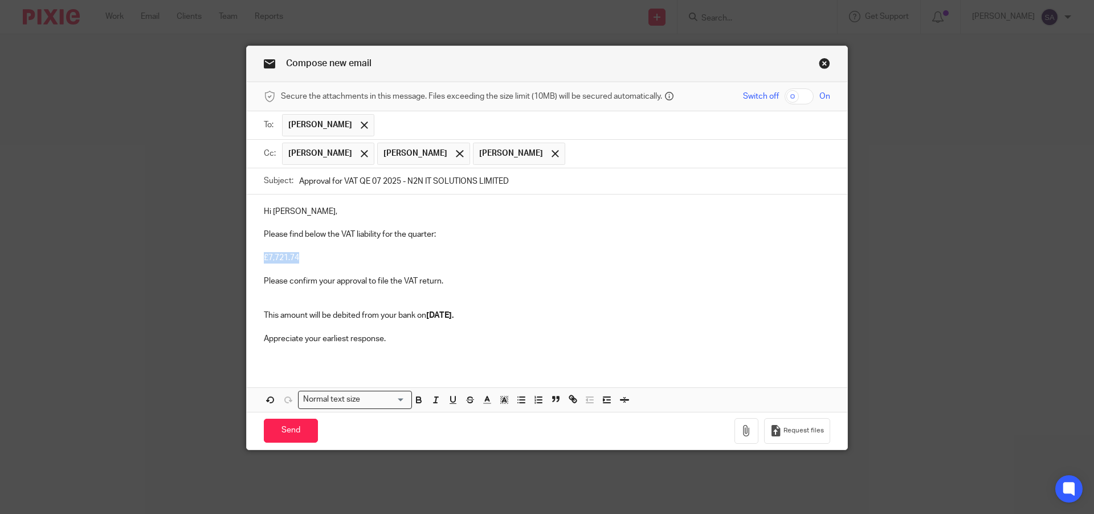
click at [257, 259] on div "Hi [PERSON_NAME], Please find below the VAT liability for the quarter: £7,721.7…" at bounding box center [547, 279] width 601 height 170
click at [418, 402] on icon "button" at bounding box center [419, 399] width 10 height 10
click at [512, 314] on p "This amount will be debited from your bank on [DATE]." at bounding box center [547, 315] width 567 height 11
click at [433, 315] on strong "[DATE]." at bounding box center [439, 315] width 27 height 8
click at [294, 303] on p at bounding box center [547, 298] width 567 height 23
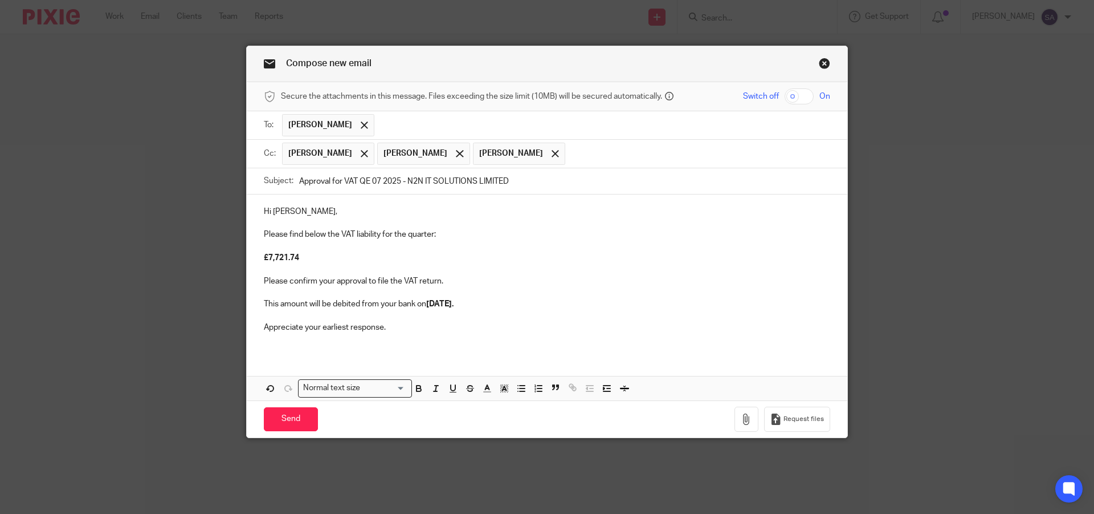
click at [399, 330] on p "Appreciate your earliest response." at bounding box center [547, 327] width 567 height 11
